Goal: Task Accomplishment & Management: Manage account settings

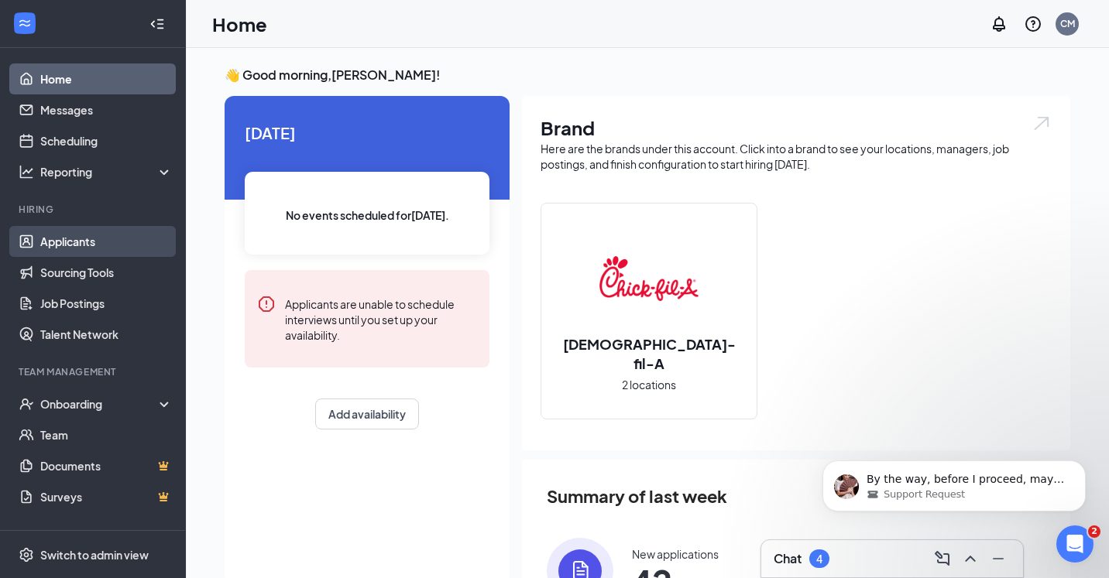
click at [40, 245] on link "Applicants" at bounding box center [106, 241] width 132 height 31
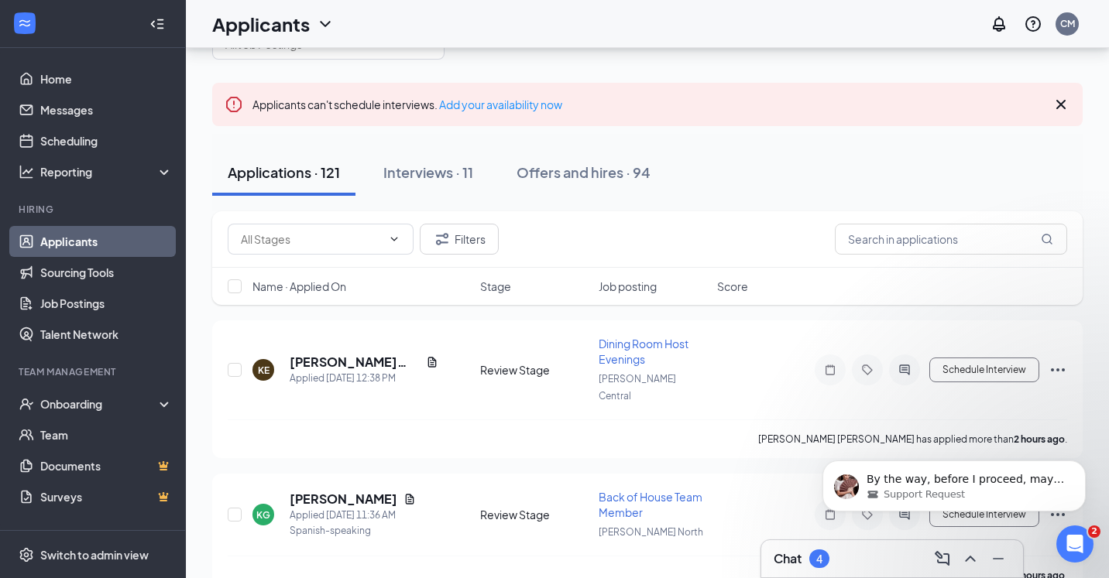
scroll to position [87, 0]
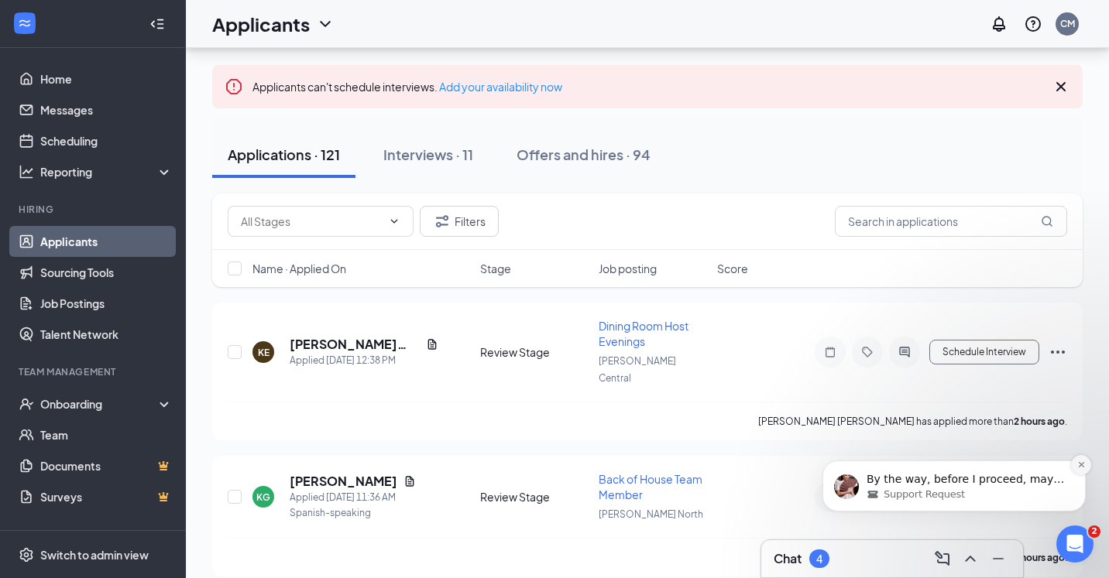
click at [1077, 461] on icon "Dismiss notification" at bounding box center [1081, 465] width 9 height 9
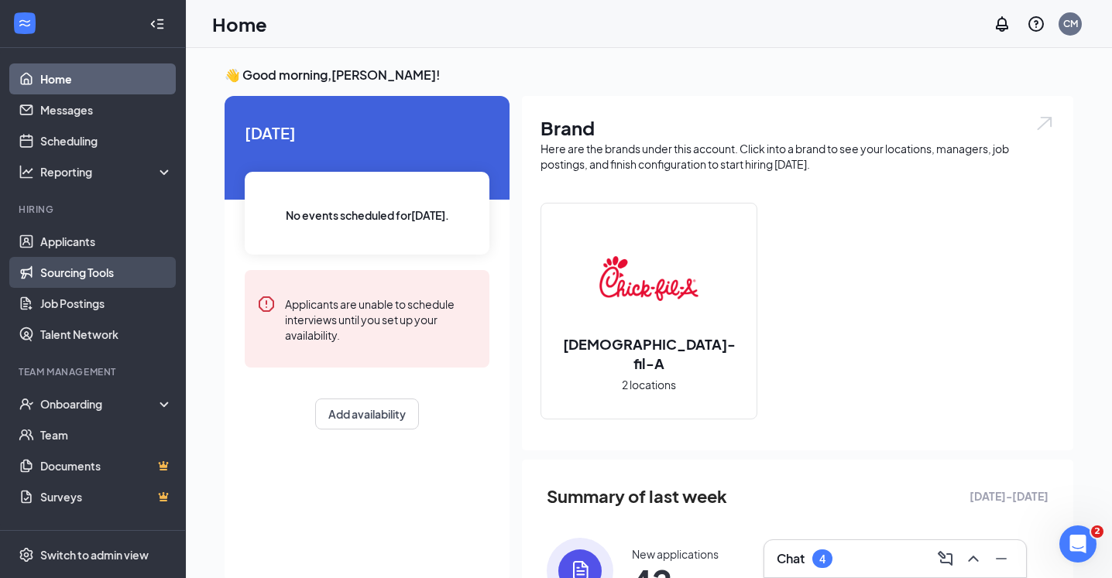
click at [86, 262] on link "Sourcing Tools" at bounding box center [106, 272] width 132 height 31
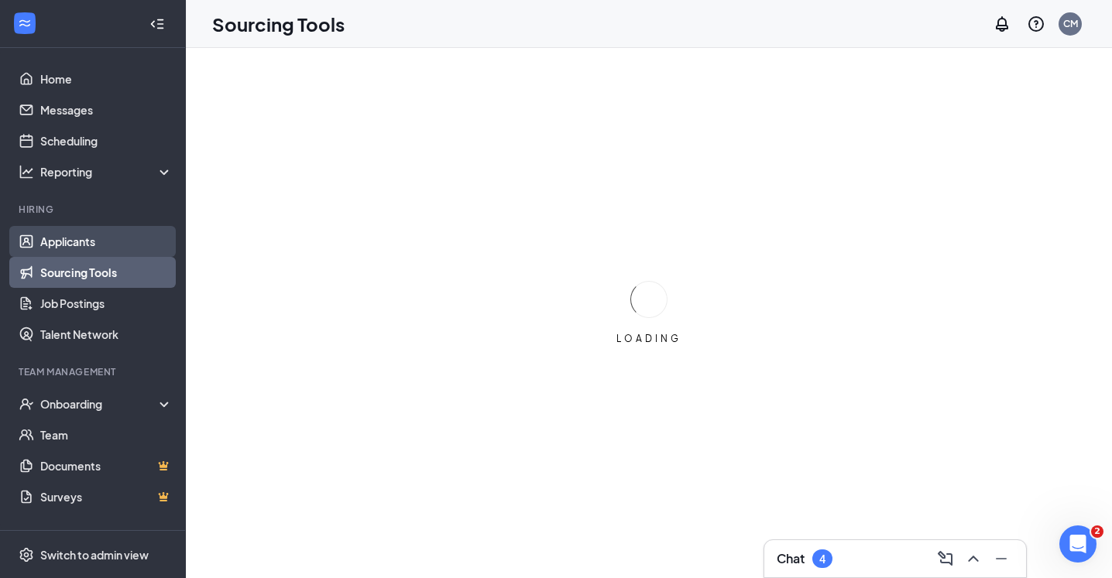
click at [86, 240] on link "Applicants" at bounding box center [106, 241] width 132 height 31
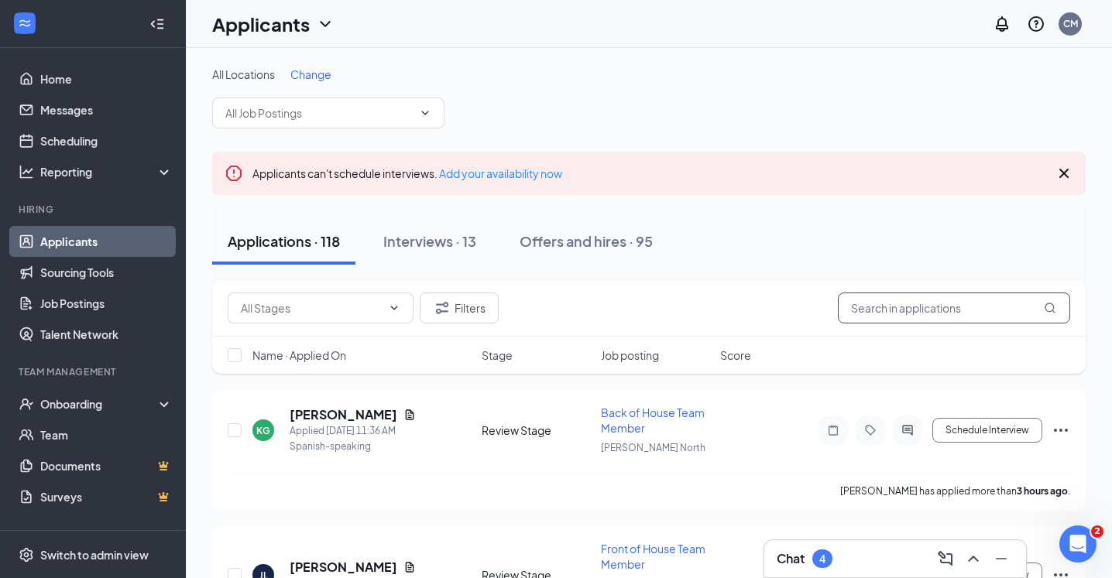
click at [880, 299] on input "text" at bounding box center [954, 308] width 232 height 31
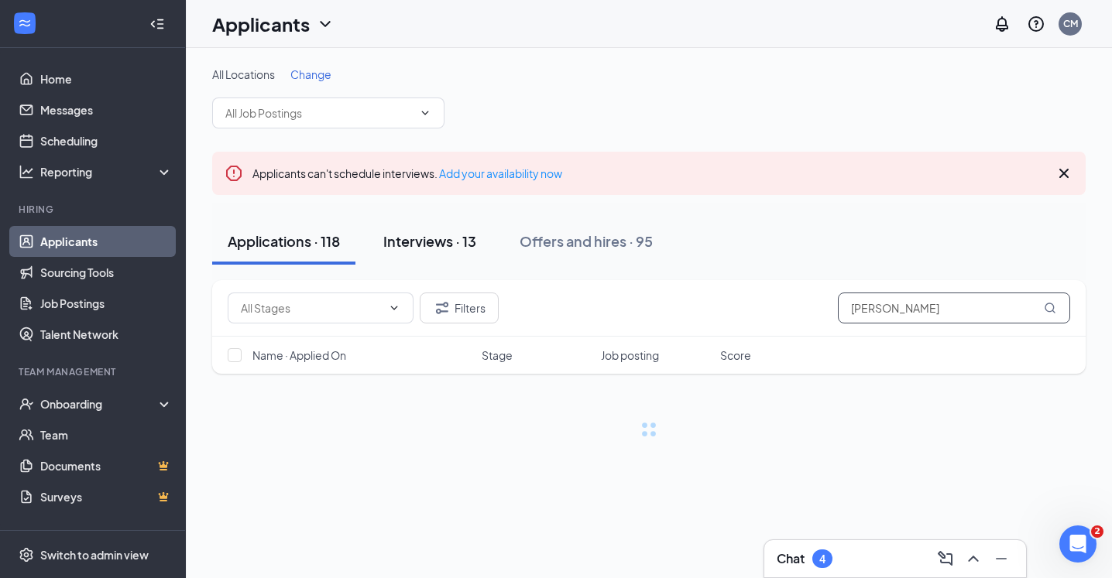
type input "[PERSON_NAME]"
click at [458, 247] on div "Interviews · 13" at bounding box center [429, 241] width 93 height 19
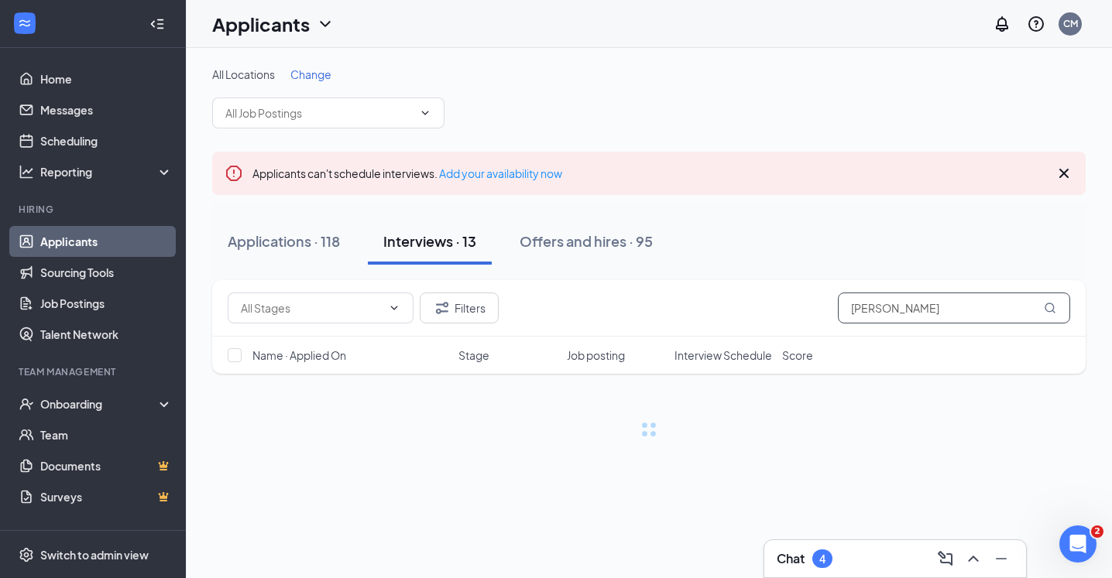
click at [887, 317] on input "[PERSON_NAME]" at bounding box center [954, 308] width 232 height 31
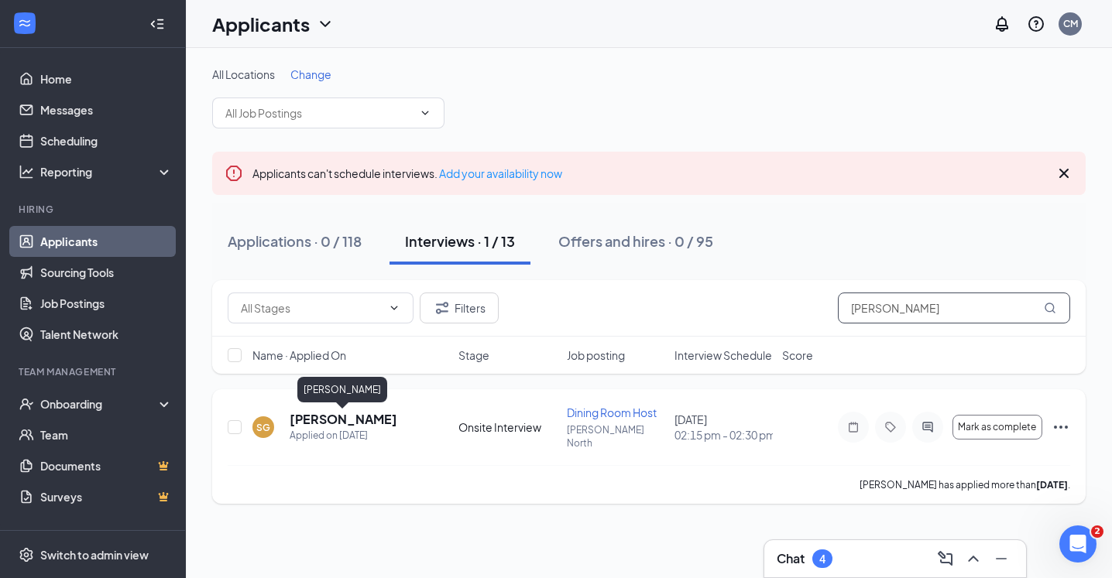
type input "[PERSON_NAME]"
click at [380, 415] on h5 "[PERSON_NAME]" at bounding box center [344, 419] width 108 height 17
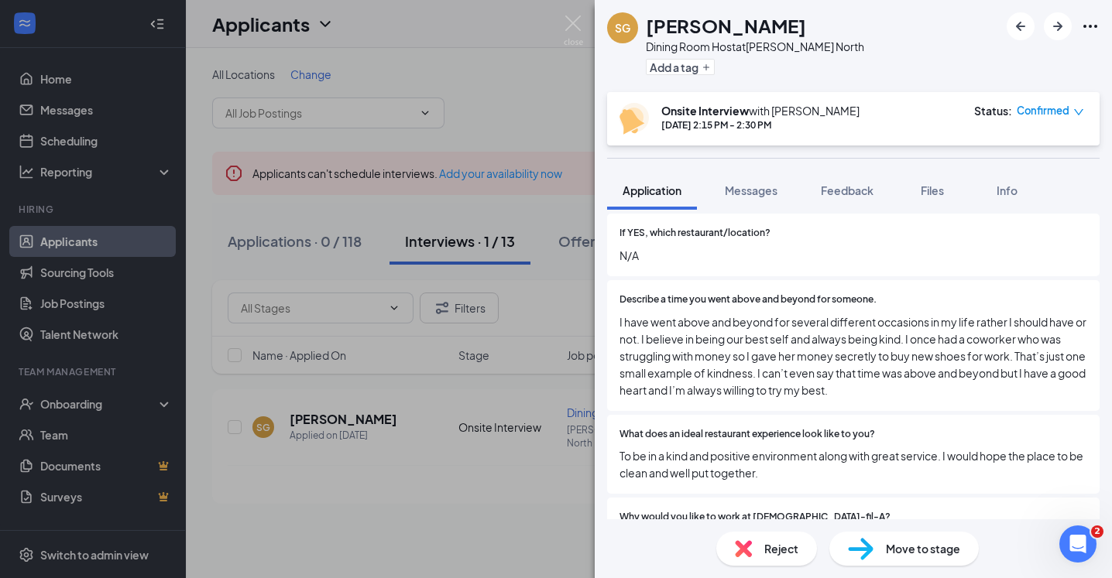
scroll to position [379, 0]
click at [576, 29] on img at bounding box center [573, 30] width 19 height 30
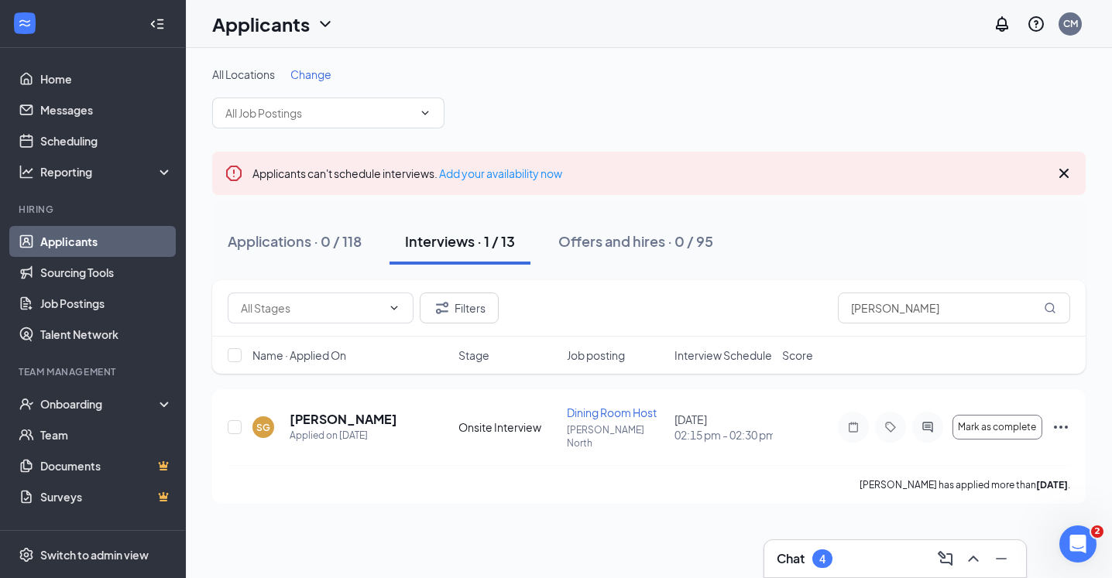
click at [503, 234] on div "Interviews · 1 / 13" at bounding box center [460, 241] width 110 height 19
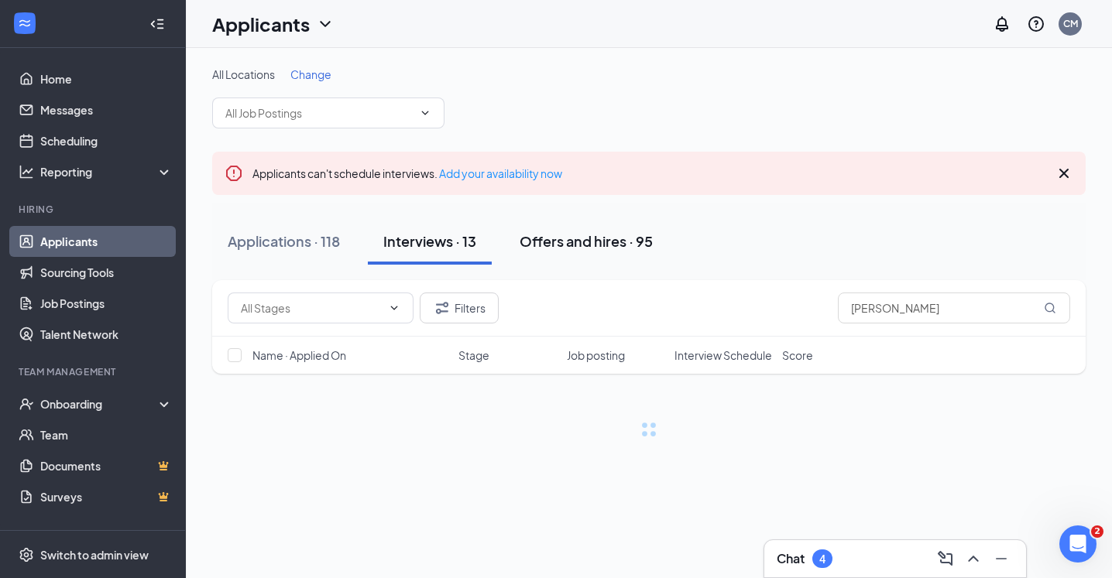
click at [591, 262] on button "Offers and hires · 95" at bounding box center [586, 241] width 164 height 46
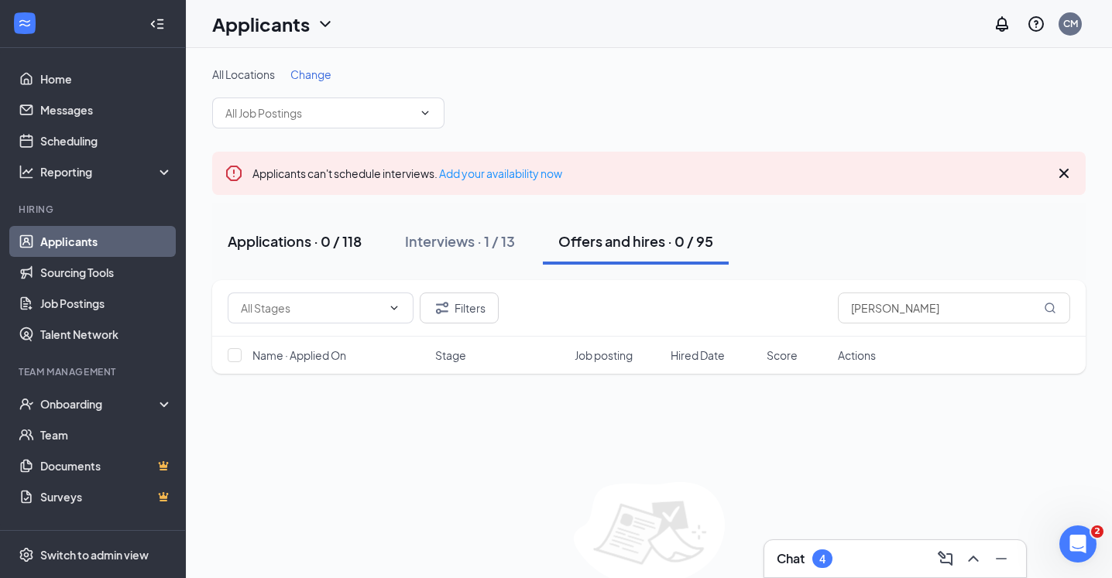
click at [355, 236] on div "Applications · 0 / 118" at bounding box center [295, 241] width 134 height 19
